Goal: Transaction & Acquisition: Book appointment/travel/reservation

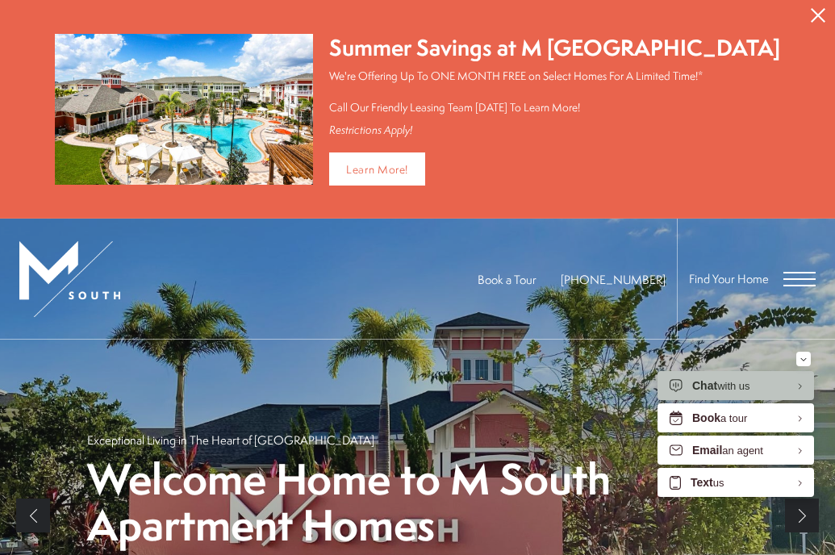
click at [810, 19] on icon "Close Alert" at bounding box center [817, 15] width 15 height 15
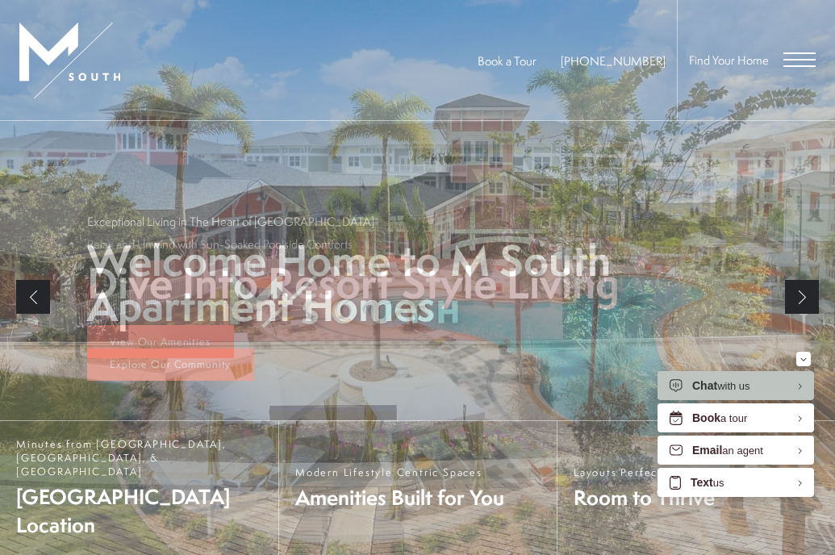
click at [792, 69] on div "Find Your Home" at bounding box center [746, 60] width 139 height 120
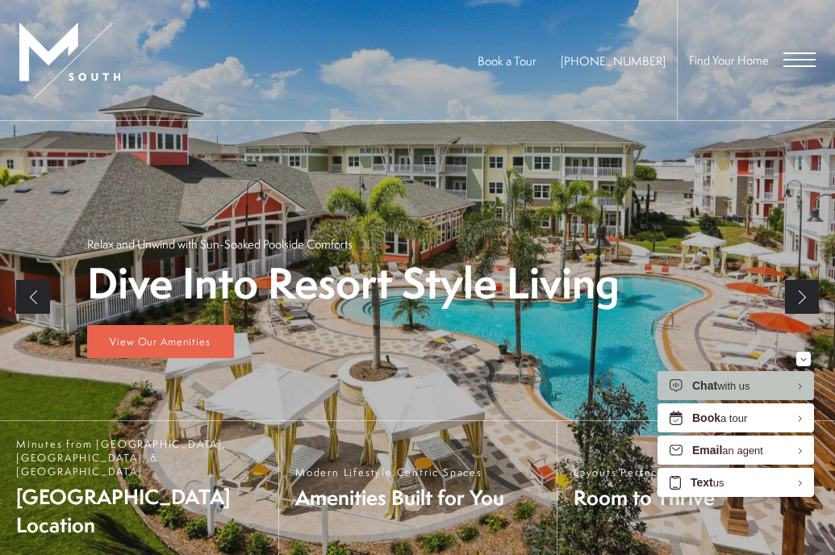
click at [810, 61] on span "Open Menu" at bounding box center [799, 59] width 32 height 15
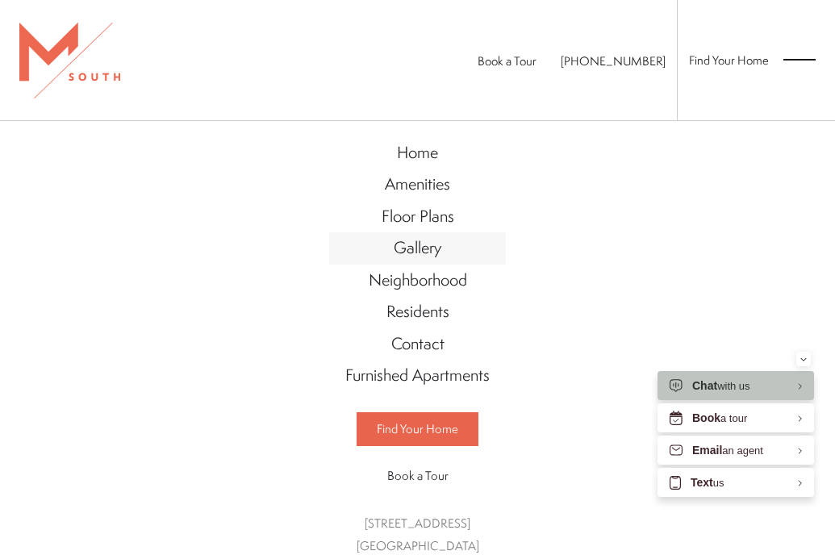
click at [420, 253] on span "Gallery" at bounding box center [418, 247] width 48 height 22
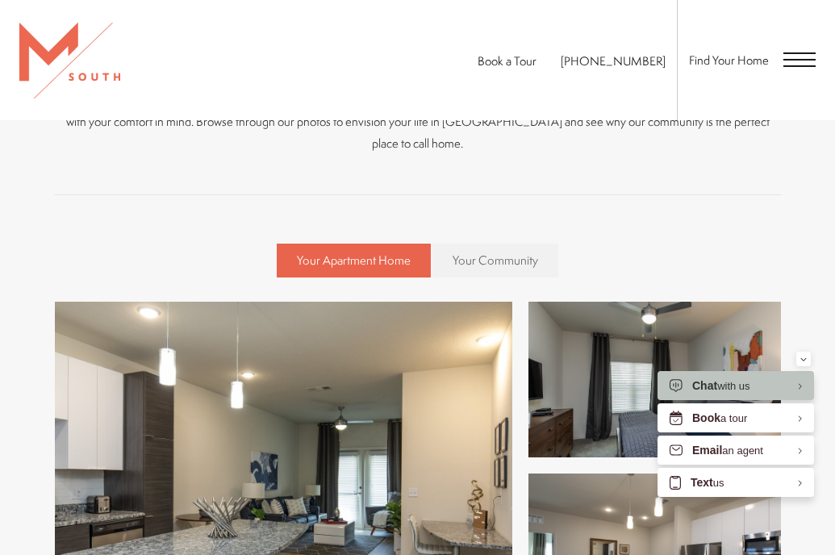
scroll to position [348, 0]
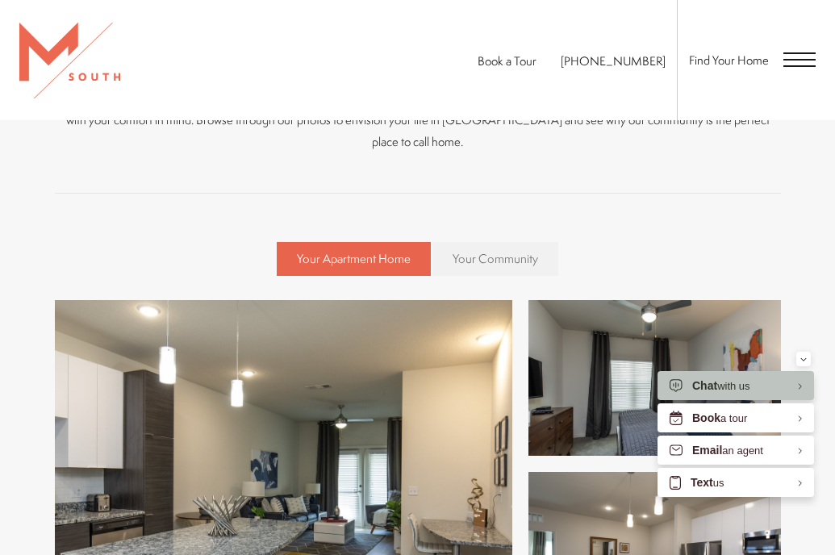
click at [485, 260] on span "Your Community" at bounding box center [494, 258] width 85 height 17
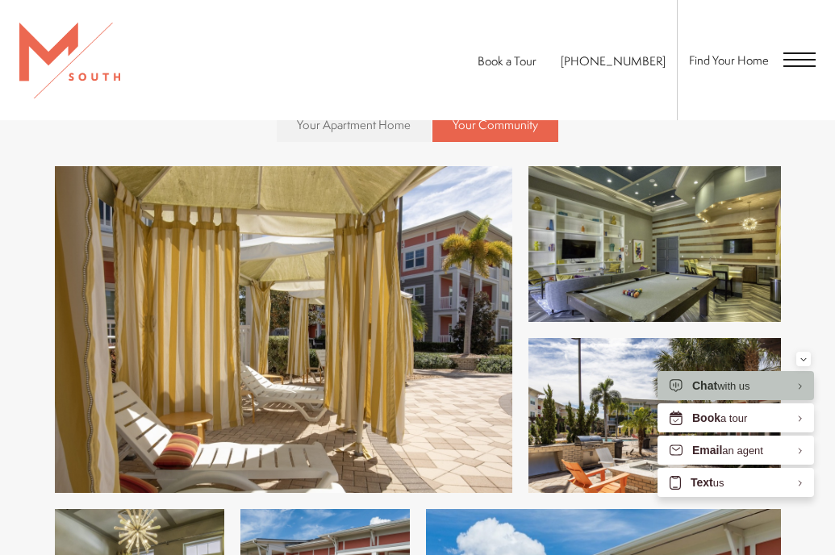
scroll to position [0, 0]
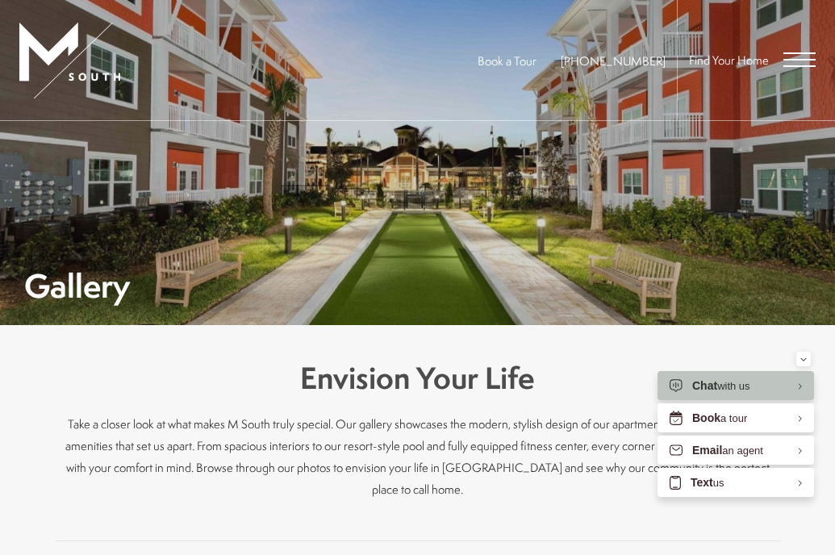
click at [799, 55] on span "Open Menu" at bounding box center [799, 59] width 32 height 15
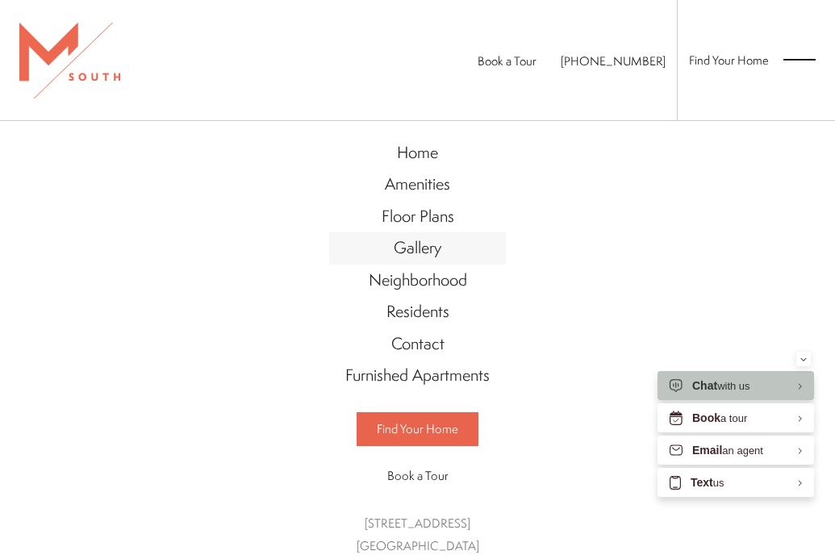
click at [420, 252] on span "Gallery" at bounding box center [418, 247] width 48 height 22
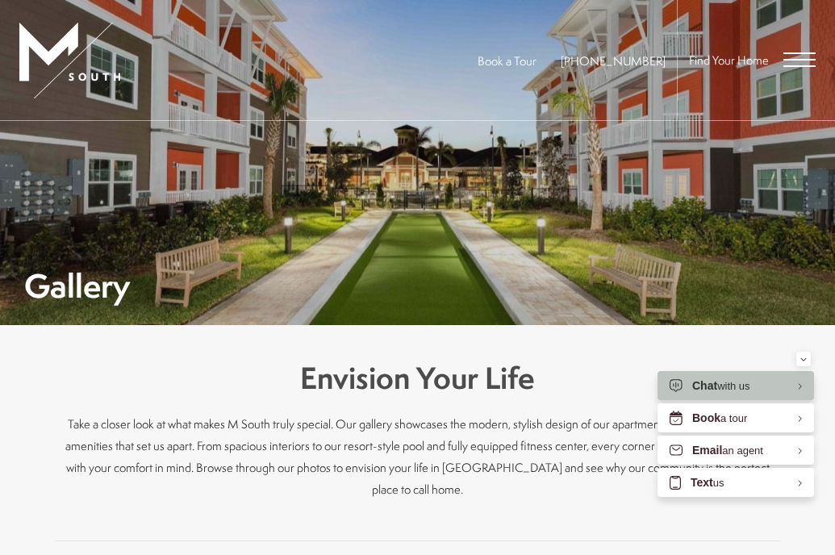
click at [794, 63] on span "Open Menu" at bounding box center [799, 59] width 32 height 15
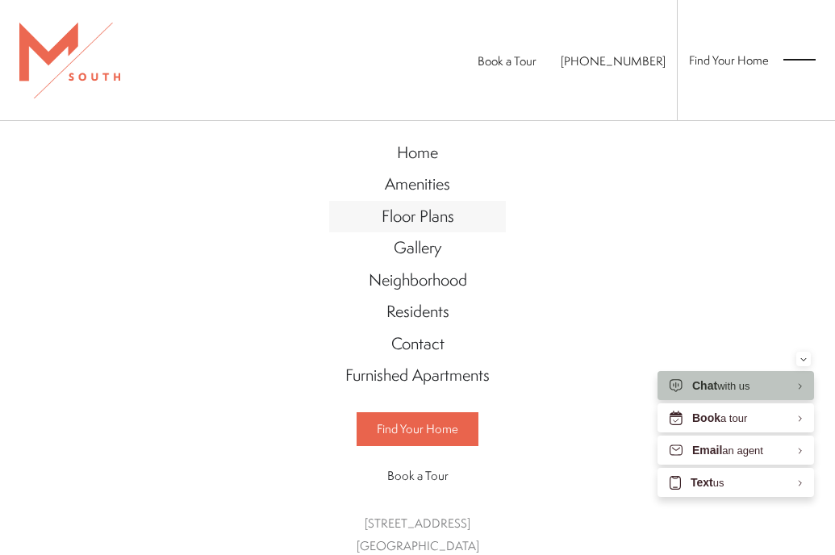
click at [432, 217] on span "Floor Plans" at bounding box center [417, 216] width 73 height 22
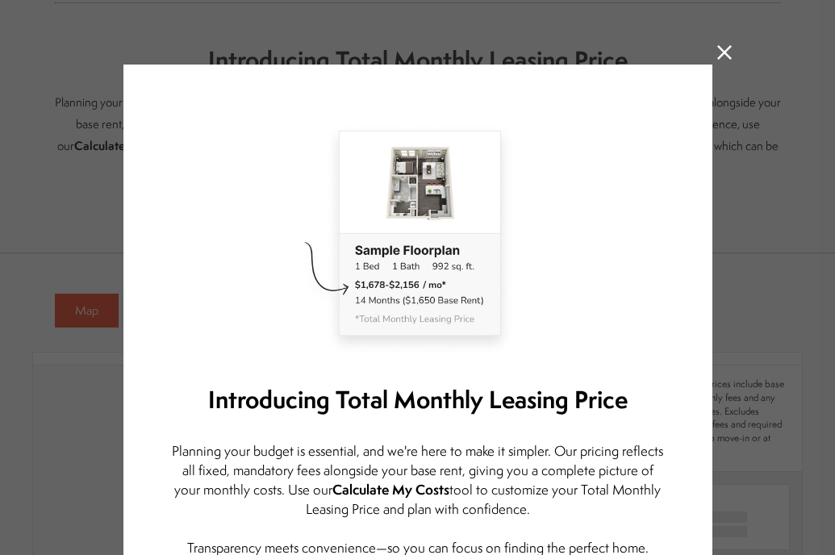
scroll to position [146, 0]
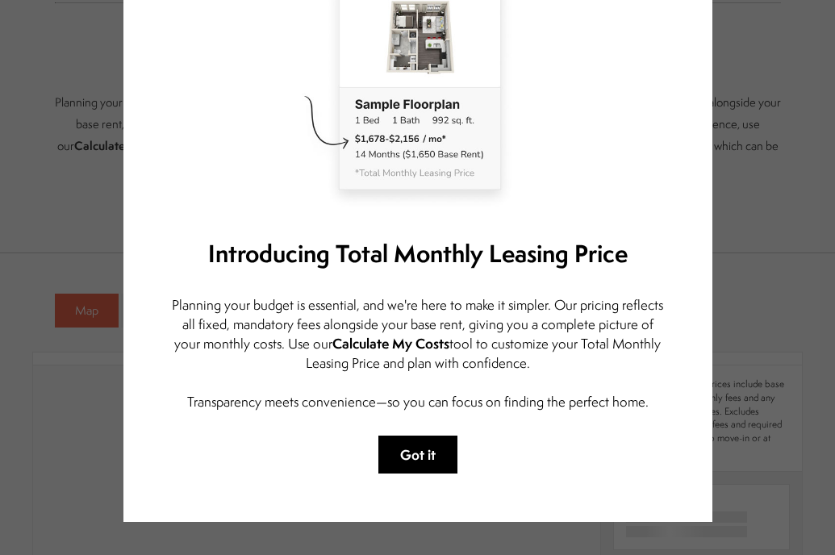
click at [417, 461] on button "Got it" at bounding box center [417, 454] width 79 height 38
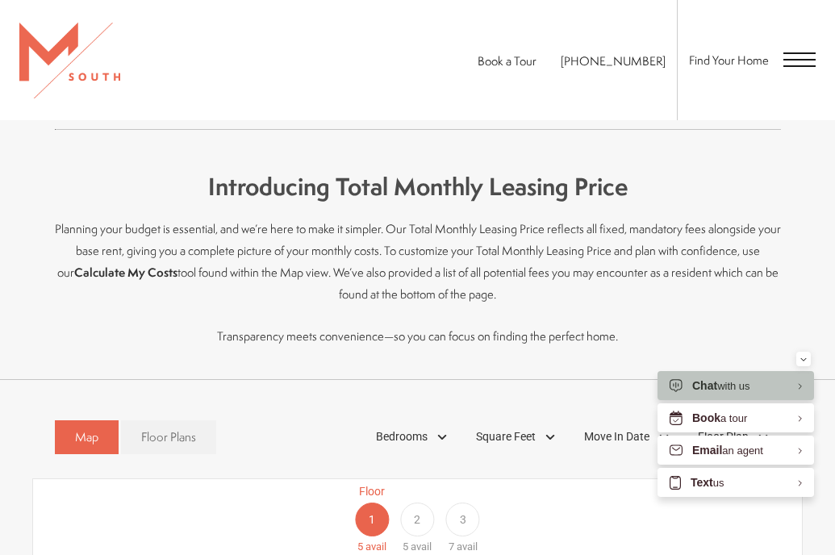
scroll to position [699, 0]
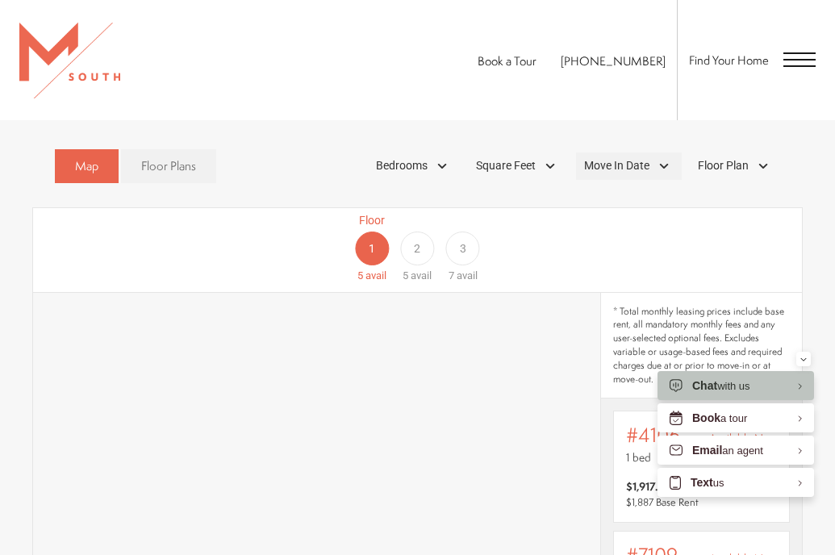
click at [672, 173] on div "Move In Date" at bounding box center [629, 165] width 106 height 27
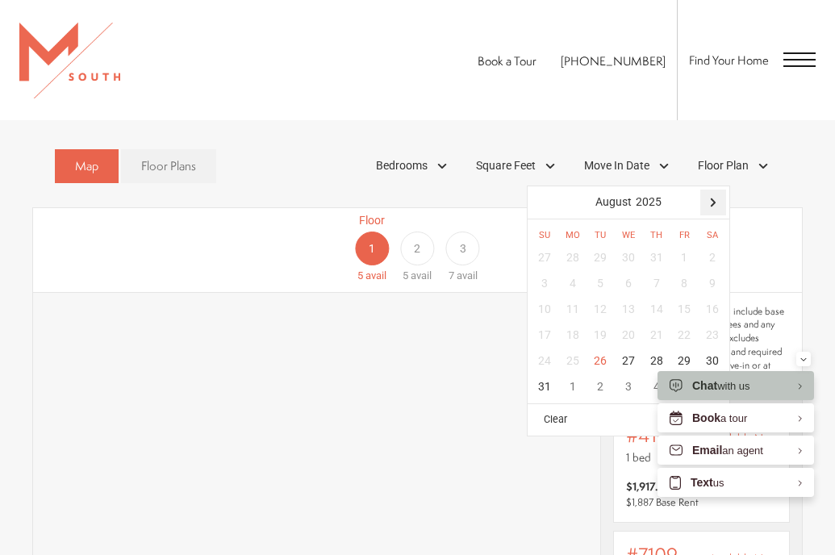
click at [710, 209] on div at bounding box center [713, 203] width 26 height 26
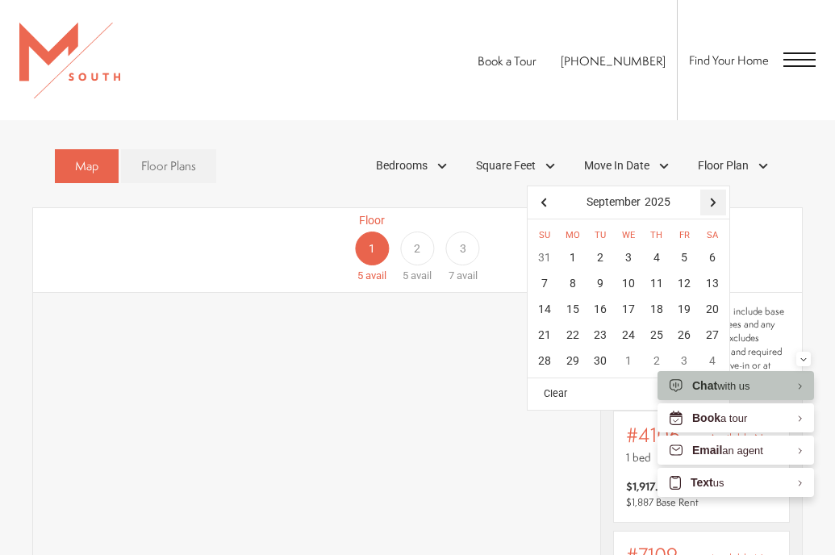
click at [710, 209] on div at bounding box center [713, 203] width 26 height 26
click at [576, 311] on div "13" at bounding box center [573, 310] width 28 height 26
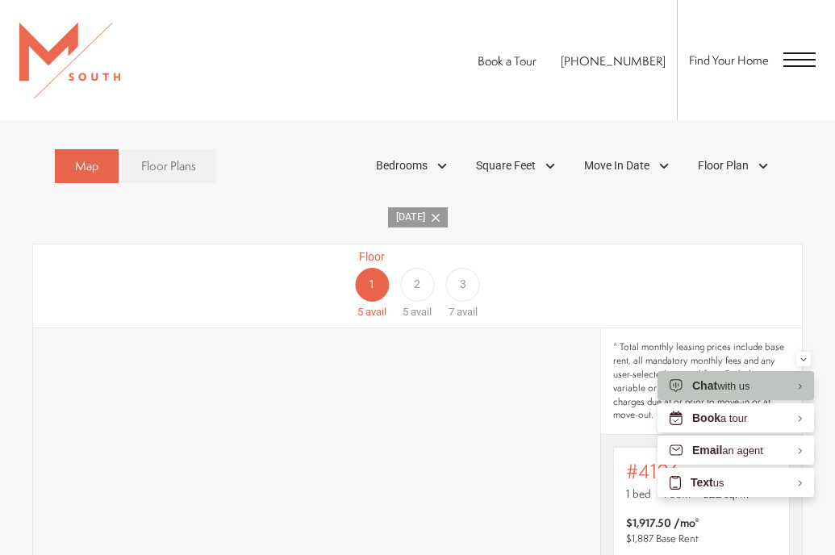
click at [778, 210] on div "[DATE]" at bounding box center [417, 217] width 770 height 20
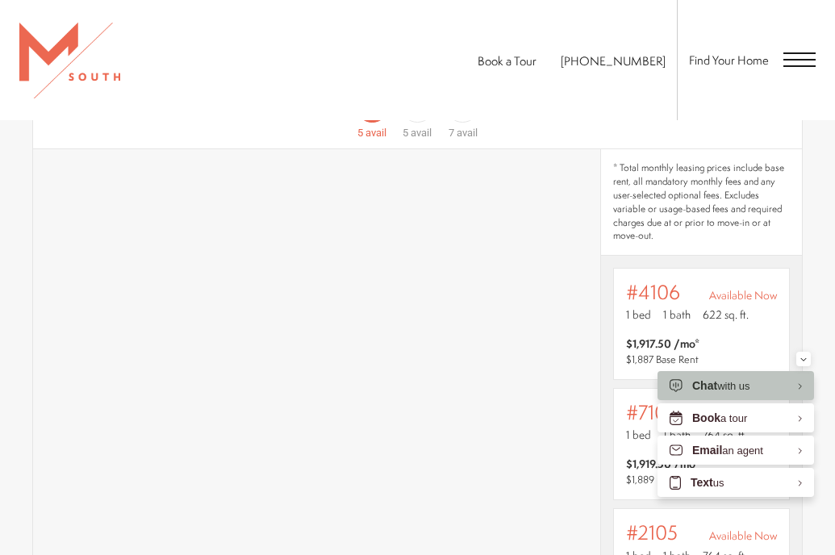
scroll to position [877, 0]
click at [424, 136] on span "avail" at bounding box center [420, 134] width 21 height 12
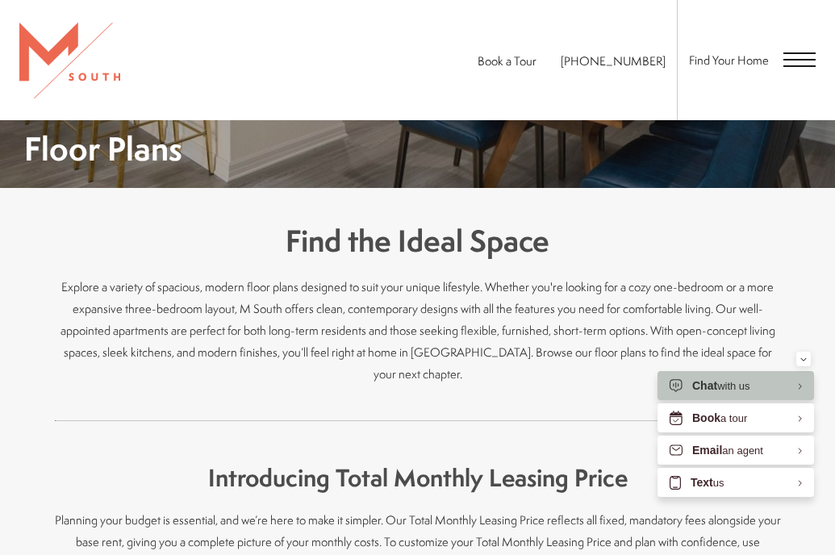
scroll to position [0, 0]
